Goal: Task Accomplishment & Management: Manage account settings

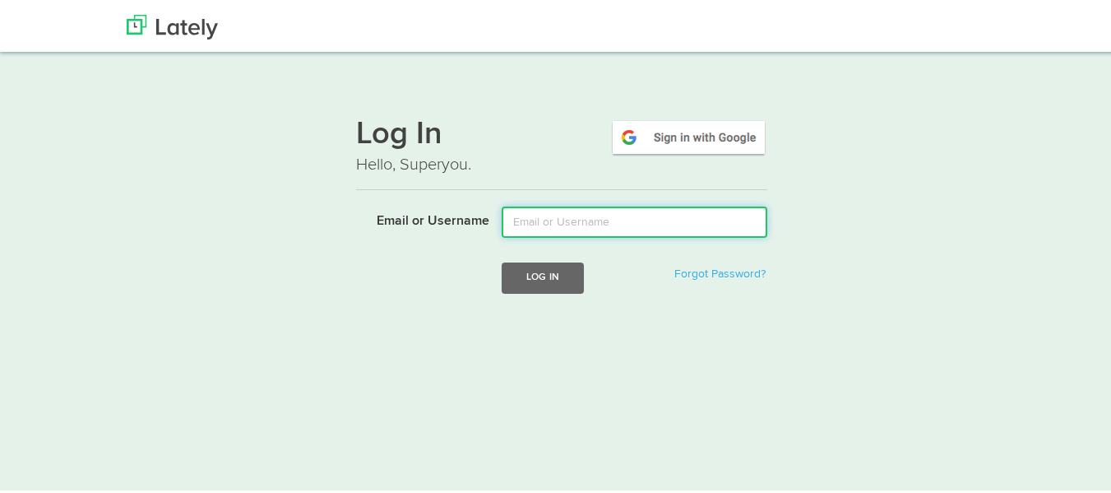
click at [567, 229] on input "Email or Username" at bounding box center [635, 219] width 266 height 31
type input "[PERSON_NAME][EMAIL_ADDRESS][DOMAIN_NAME]"
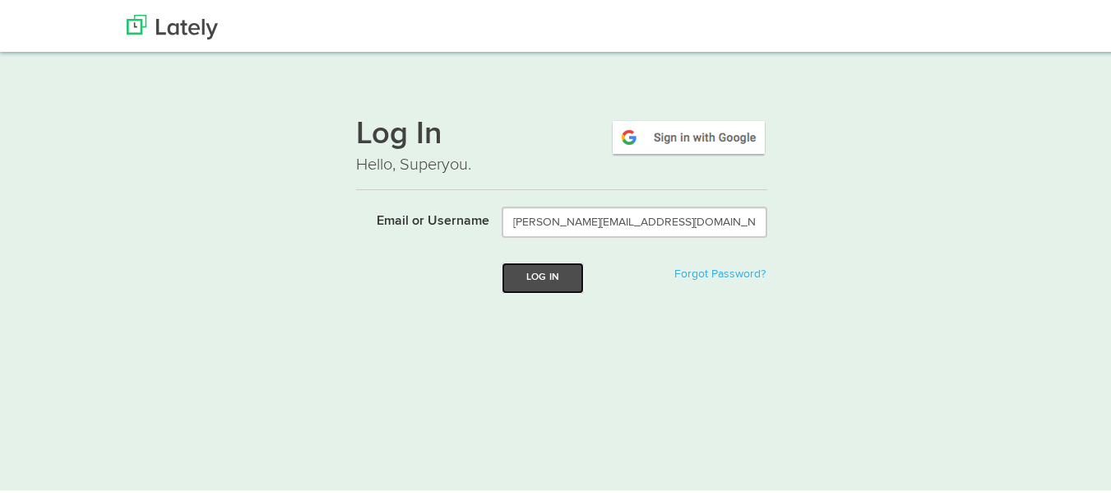
click at [545, 282] on button "Log In" at bounding box center [543, 275] width 82 height 30
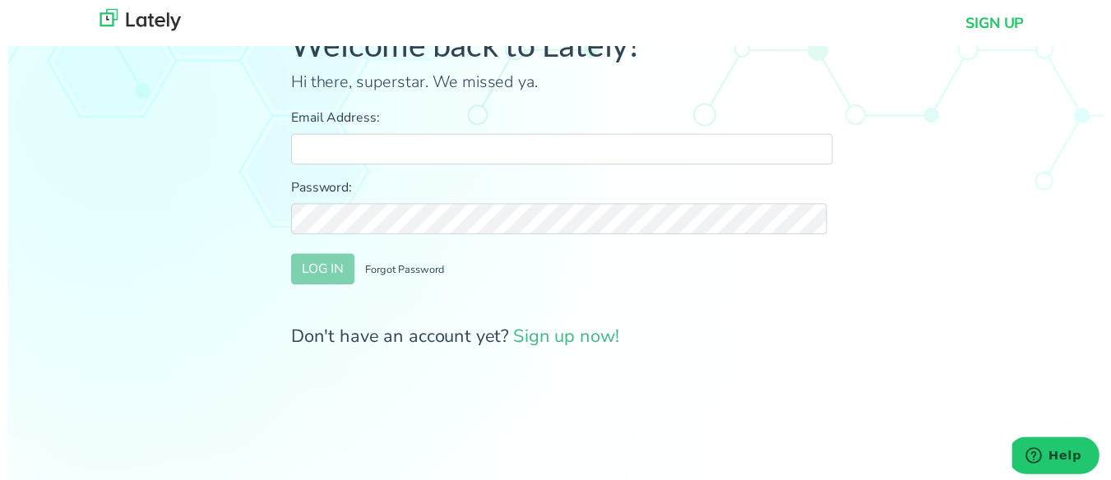
click at [376, 152] on input "Email Address:" at bounding box center [561, 151] width 549 height 31
type input "[PERSON_NAME][EMAIL_ADDRESS][DOMAIN_NAME]"
